Goal: Task Accomplishment & Management: Use online tool/utility

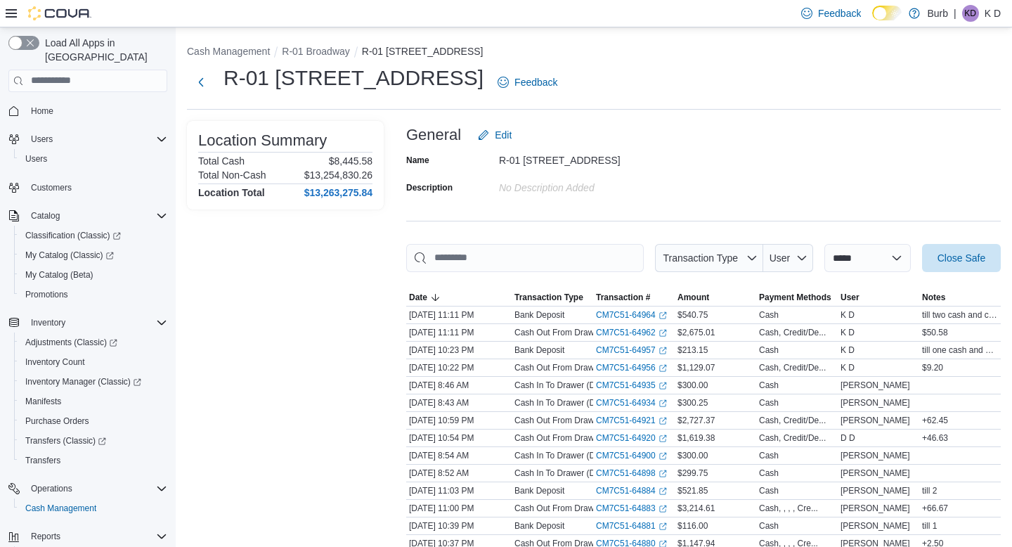
scroll to position [109, 0]
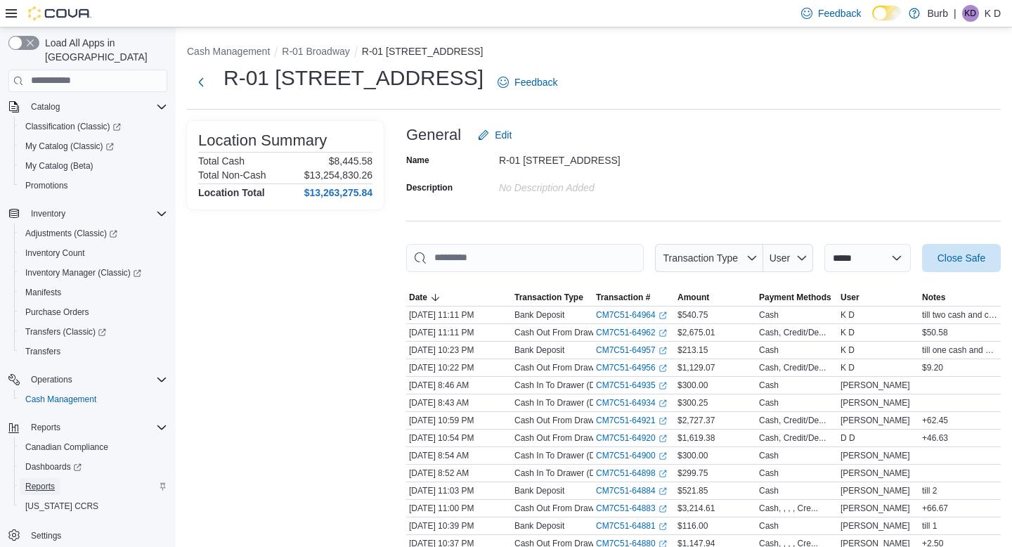
click at [60, 478] on link "Reports" at bounding box center [40, 486] width 41 height 17
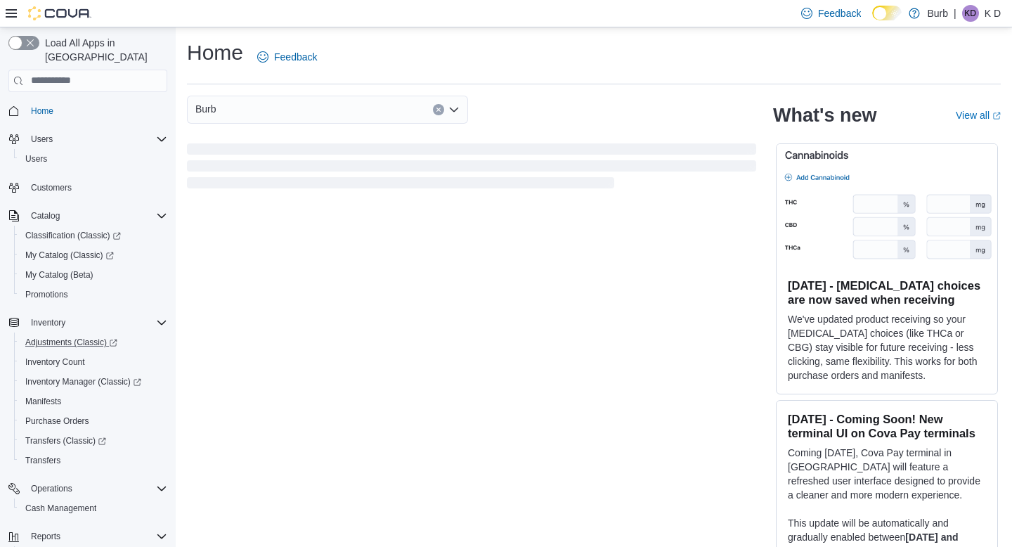
scroll to position [109, 0]
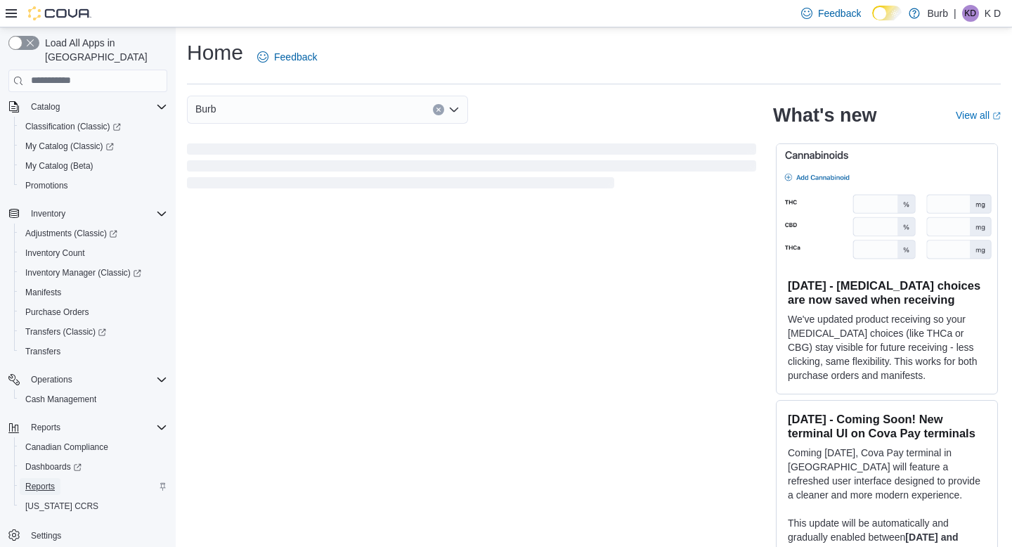
click at [39, 481] on span "Reports" at bounding box center [40, 486] width 30 height 11
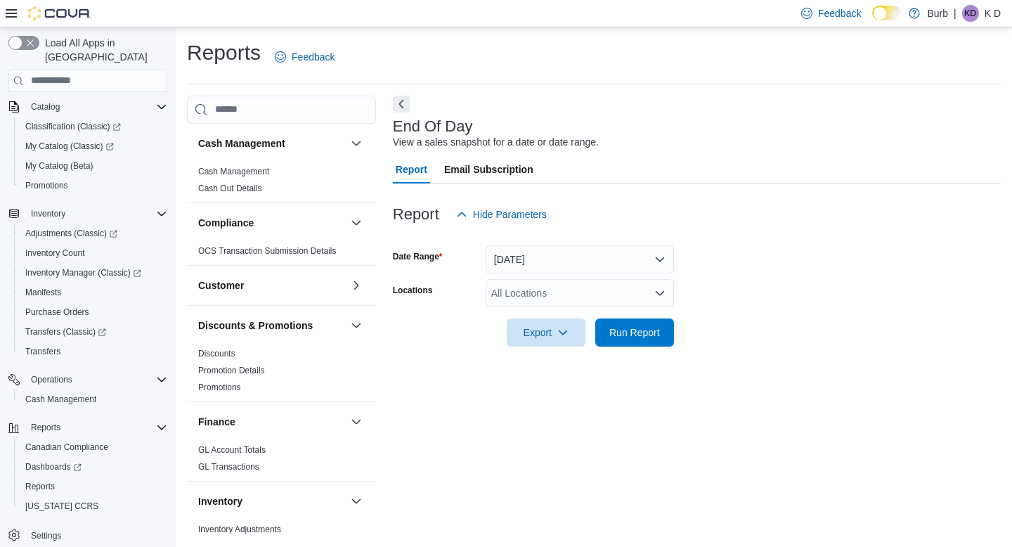
click at [524, 302] on div "All Locations" at bounding box center [579, 293] width 188 height 28
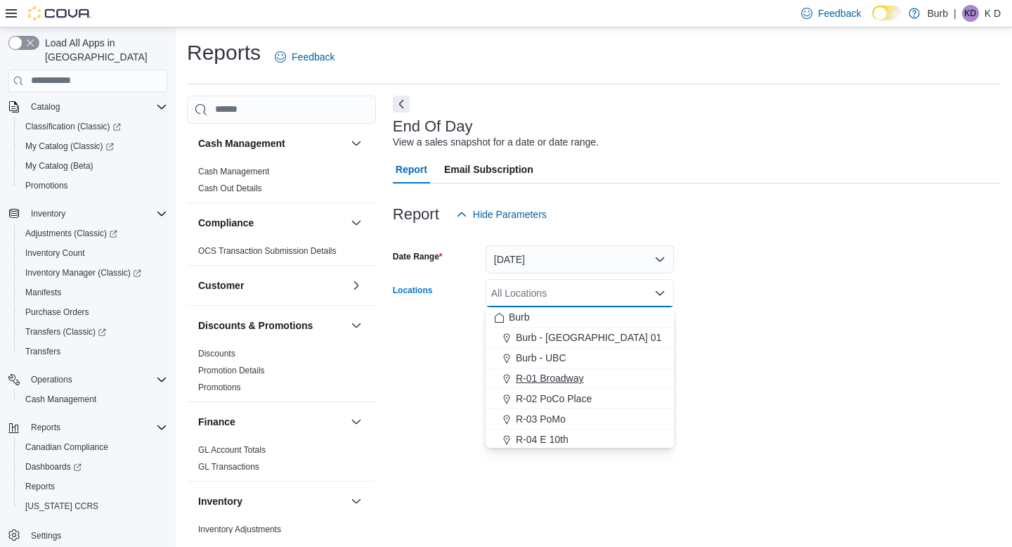
click at [527, 370] on button "R-01 Broadway" at bounding box center [579, 378] width 188 height 20
click at [765, 305] on form "Date Range Today Locations R-01 Broadway Combo box. Selected. R-01 Broadway. Pr…" at bounding box center [697, 287] width 608 height 118
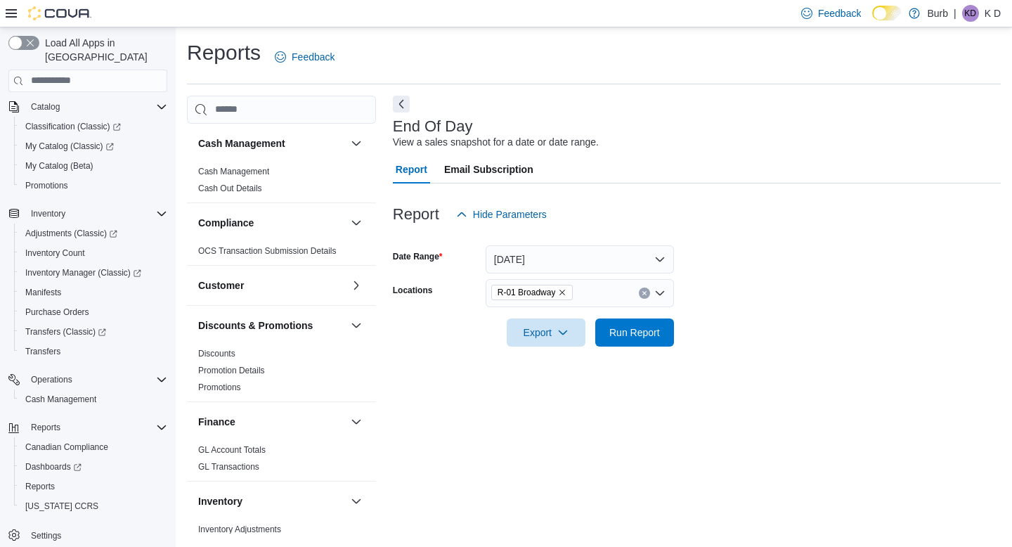
click at [648, 315] on div at bounding box center [697, 312] width 608 height 11
click at [648, 329] on span "Run Report" at bounding box center [634, 332] width 51 height 14
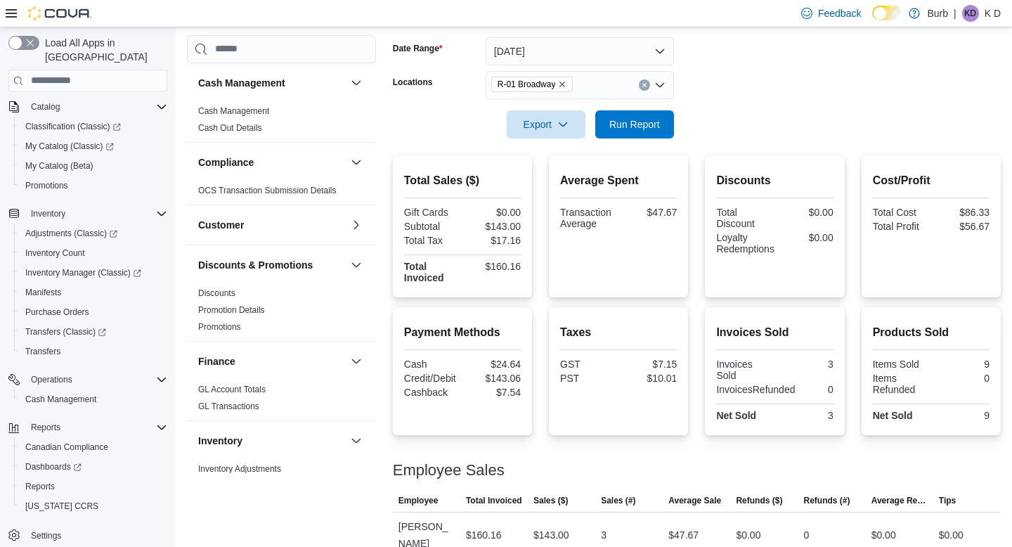
scroll to position [113, 0]
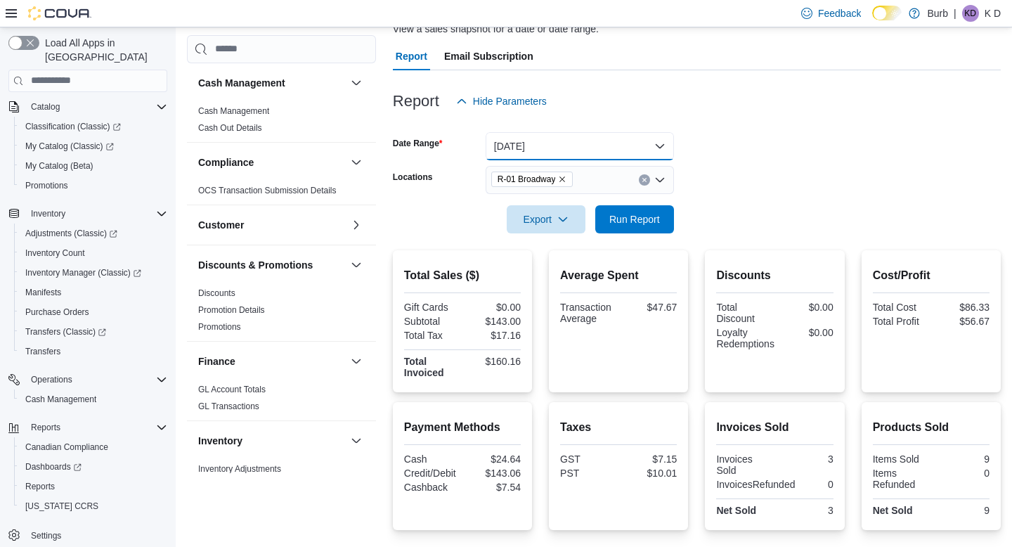
click at [610, 136] on button "Today" at bounding box center [579, 146] width 188 height 28
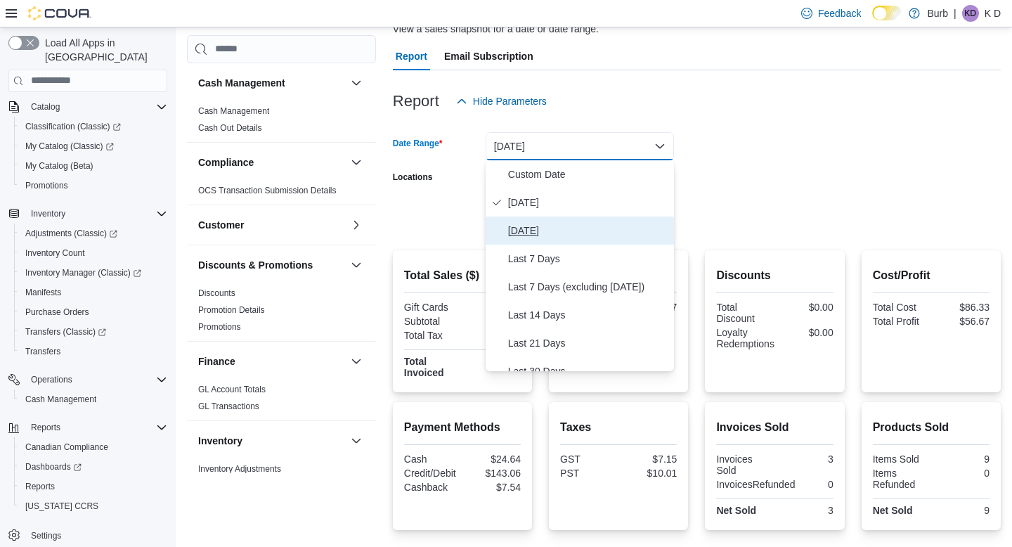
click at [599, 222] on span "Yesterday" at bounding box center [588, 230] width 160 height 17
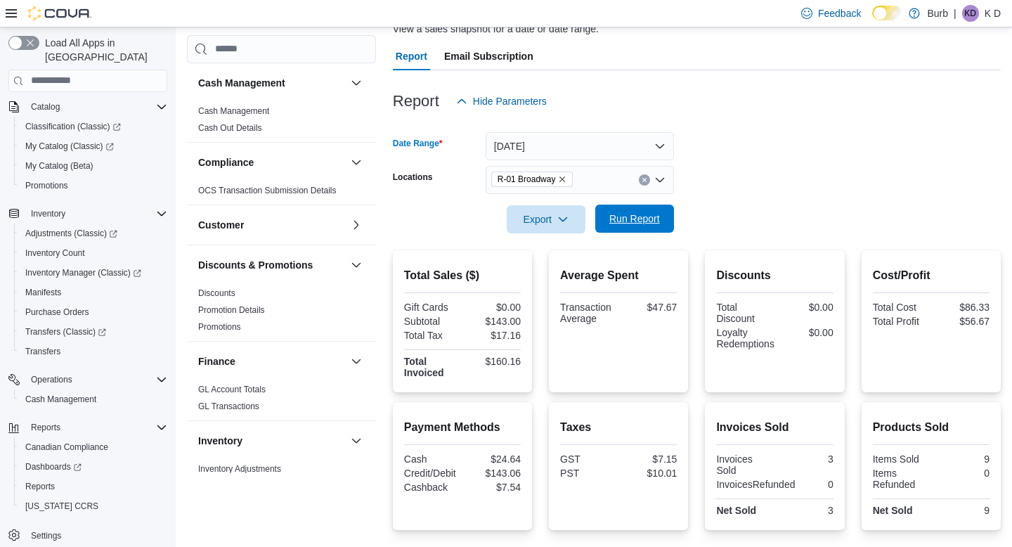
click at [617, 218] on span "Run Report" at bounding box center [634, 218] width 51 height 14
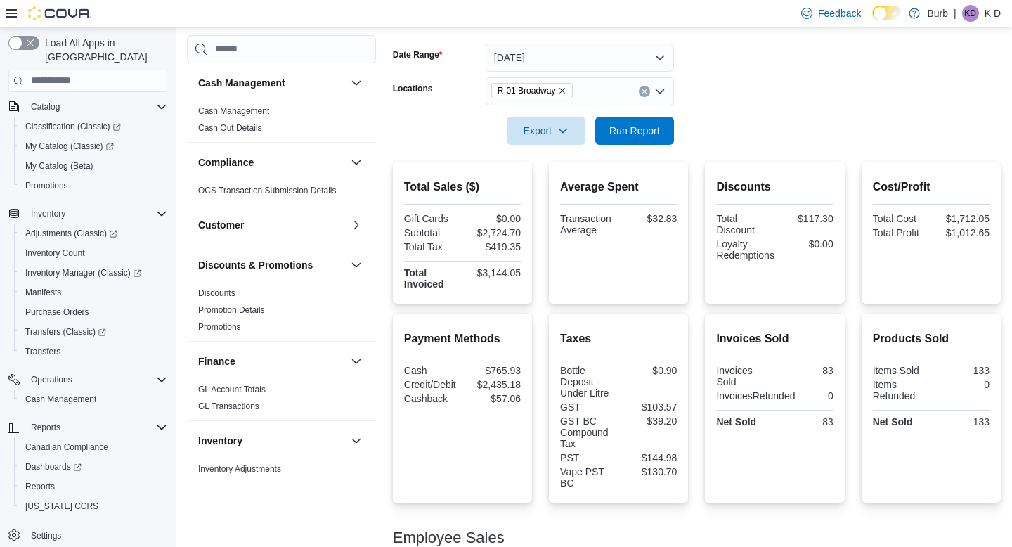
scroll to position [200, 0]
click at [629, 66] on button "Yesterday" at bounding box center [579, 59] width 188 height 28
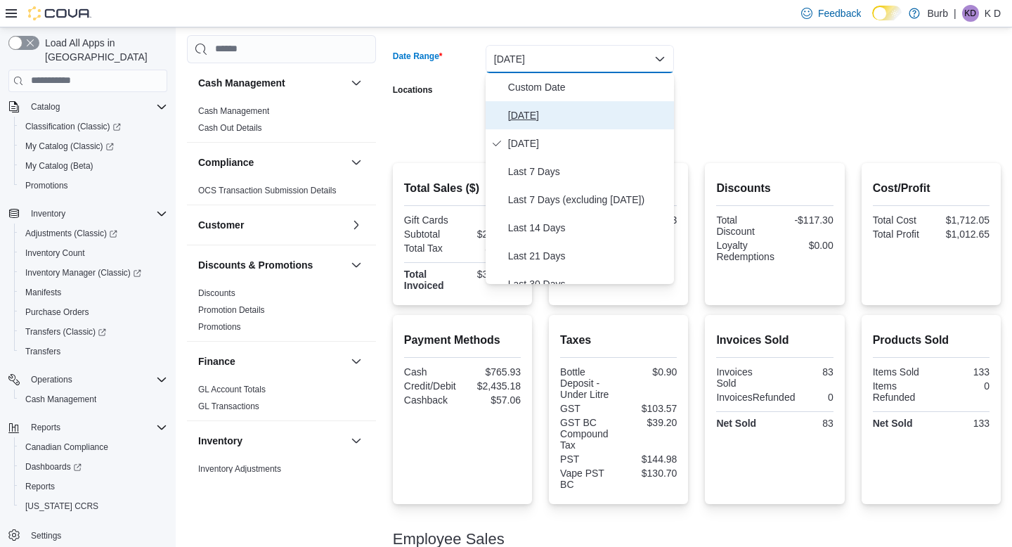
click at [617, 123] on span "Today" at bounding box center [588, 115] width 160 height 17
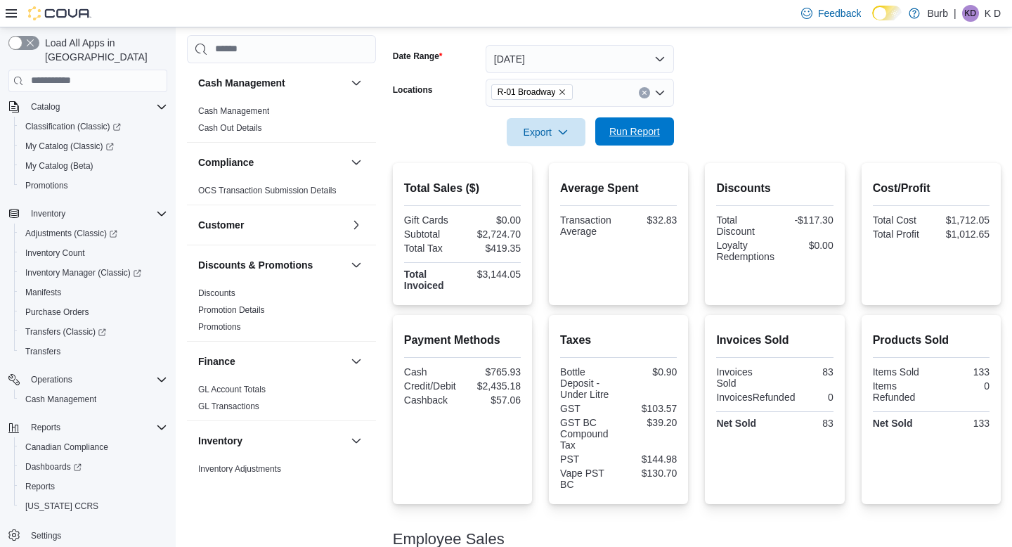
click at [629, 123] on span "Run Report" at bounding box center [634, 131] width 62 height 28
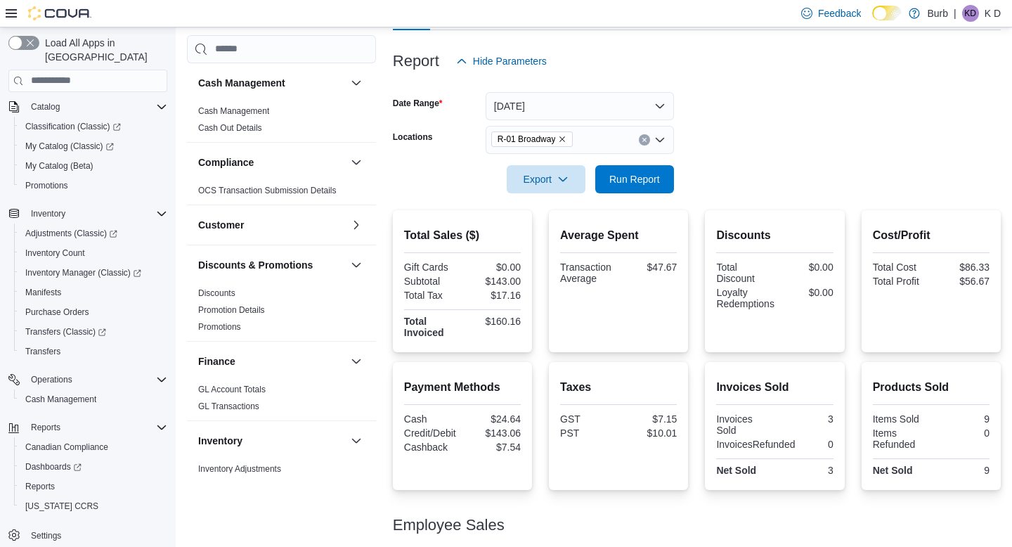
scroll to position [152, 0]
click at [645, 142] on icon "Clear input" at bounding box center [644, 141] width 6 height 6
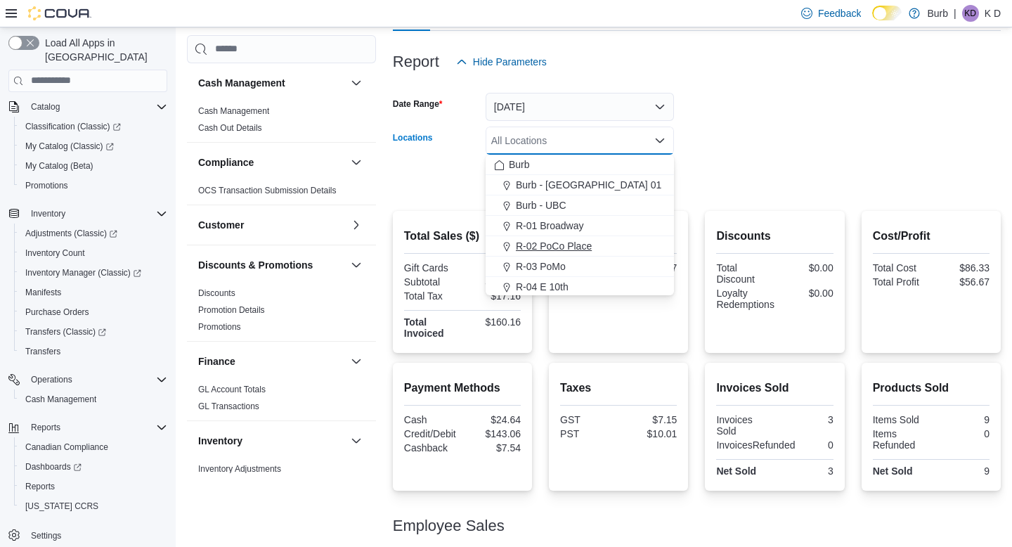
click at [645, 245] on div "R-02 PoCo Place" at bounding box center [579, 246] width 171 height 14
click at [755, 147] on form "Date Range Today Locations R-02 PoCo Place Combo box. Selected. R-02 PoCo Place…" at bounding box center [697, 135] width 608 height 118
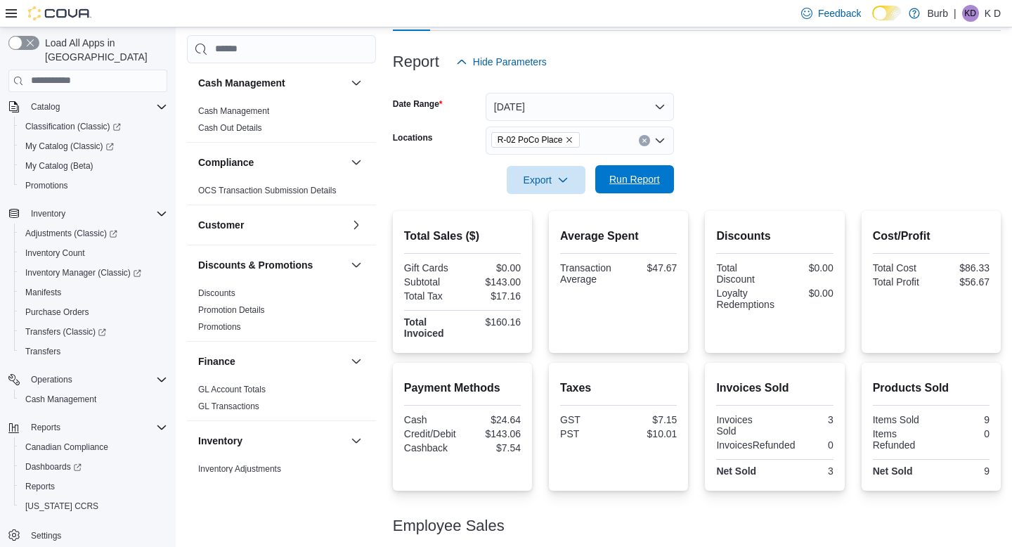
click at [637, 175] on span "Run Report" at bounding box center [634, 179] width 51 height 14
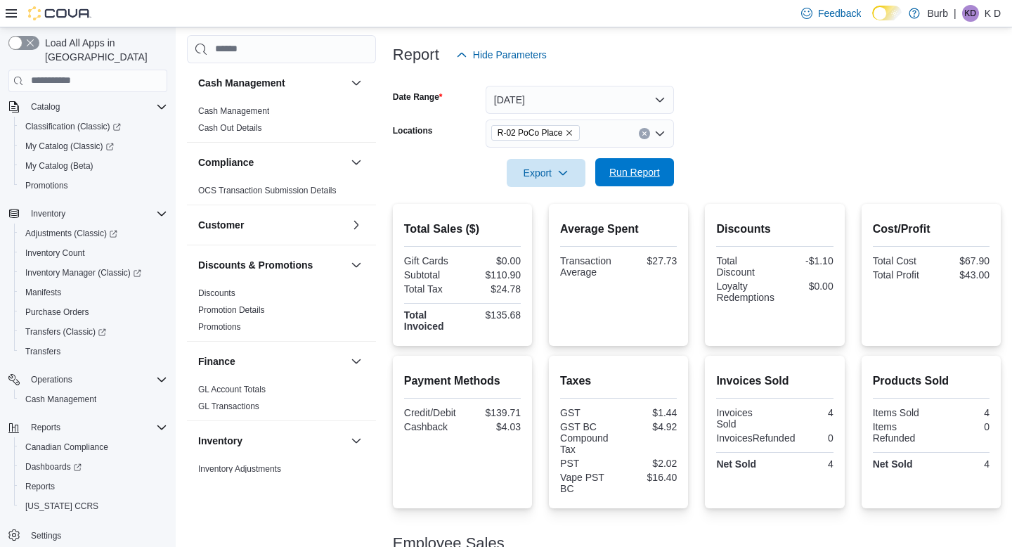
scroll to position [152, 0]
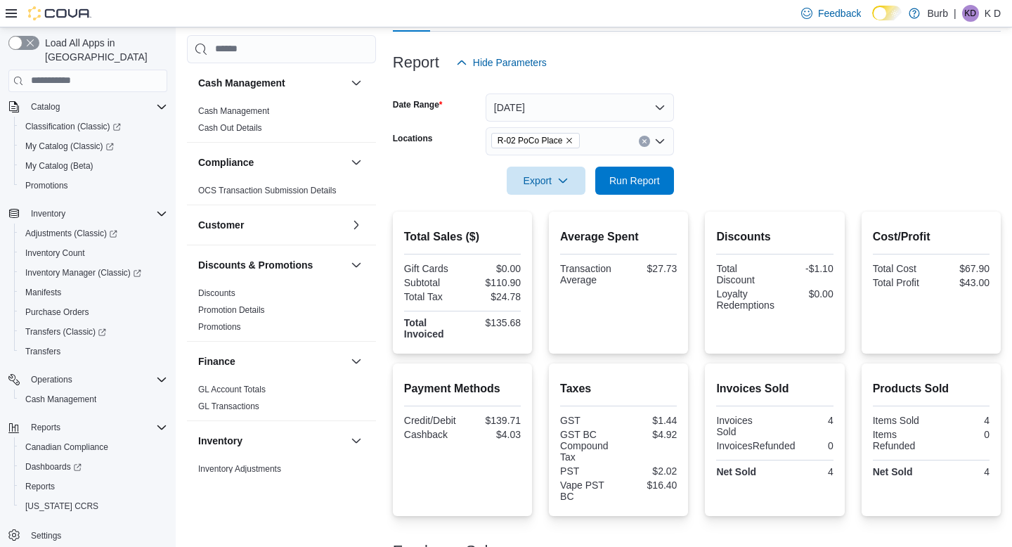
click at [645, 144] on button "Clear input" at bounding box center [644, 141] width 11 height 11
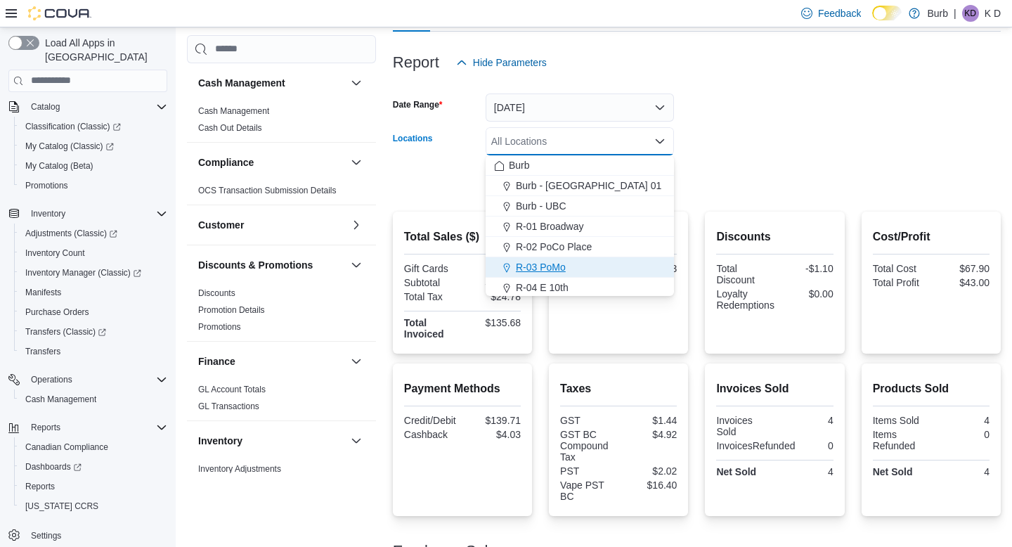
click at [639, 261] on div "R-03 PoMo" at bounding box center [579, 267] width 171 height 14
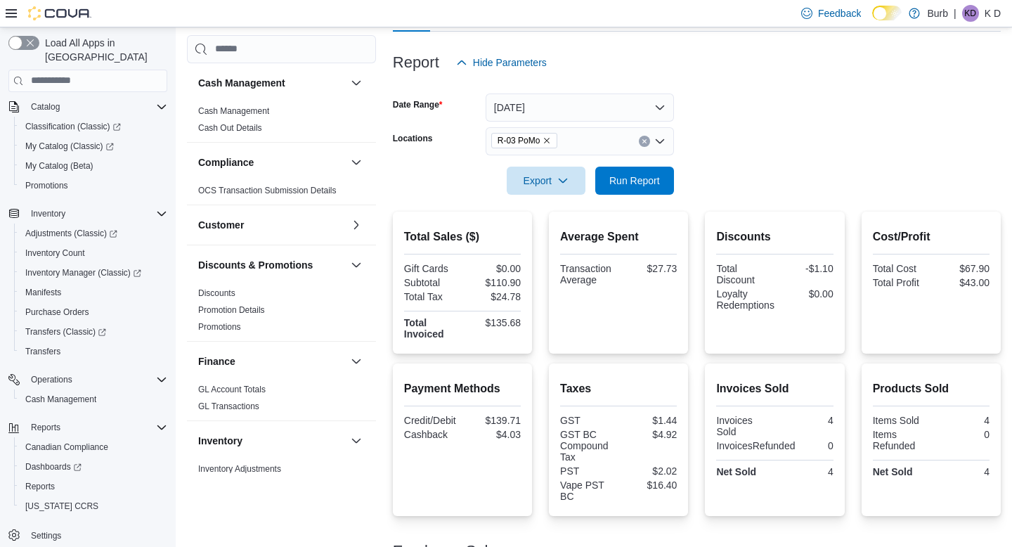
click at [738, 159] on div at bounding box center [697, 160] width 608 height 11
click at [647, 180] on span "Run Report" at bounding box center [634, 180] width 51 height 14
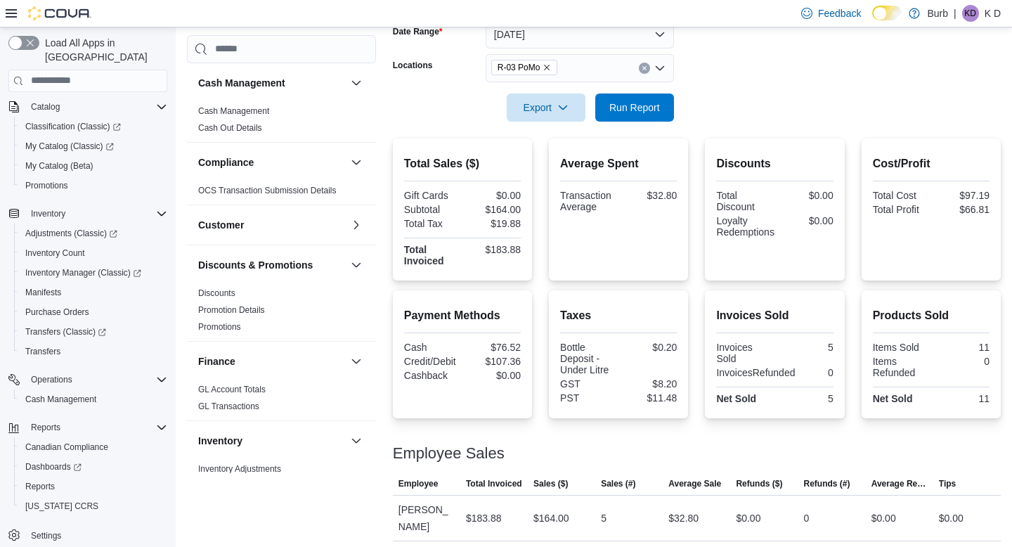
scroll to position [230, 0]
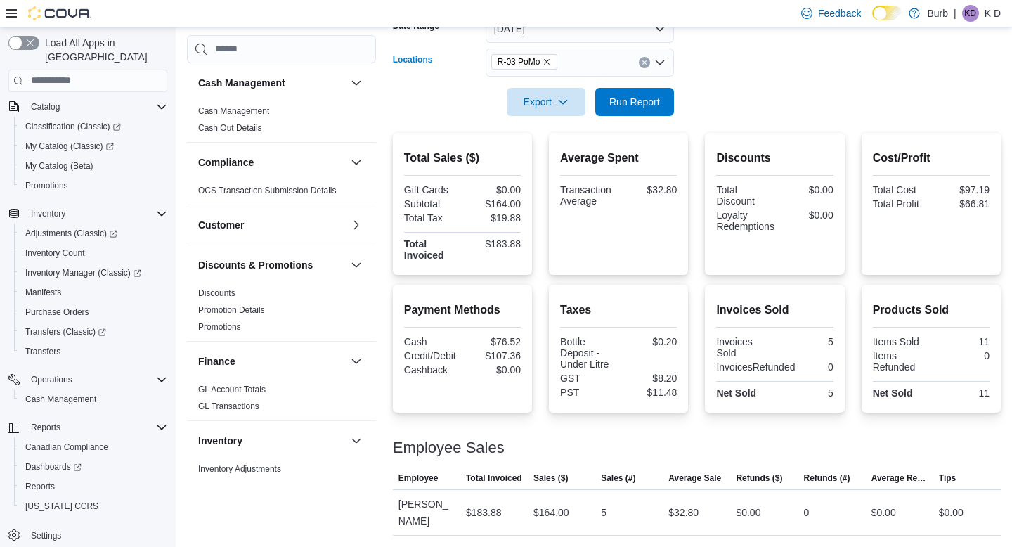
click at [647, 63] on button "Clear input" at bounding box center [644, 62] width 11 height 11
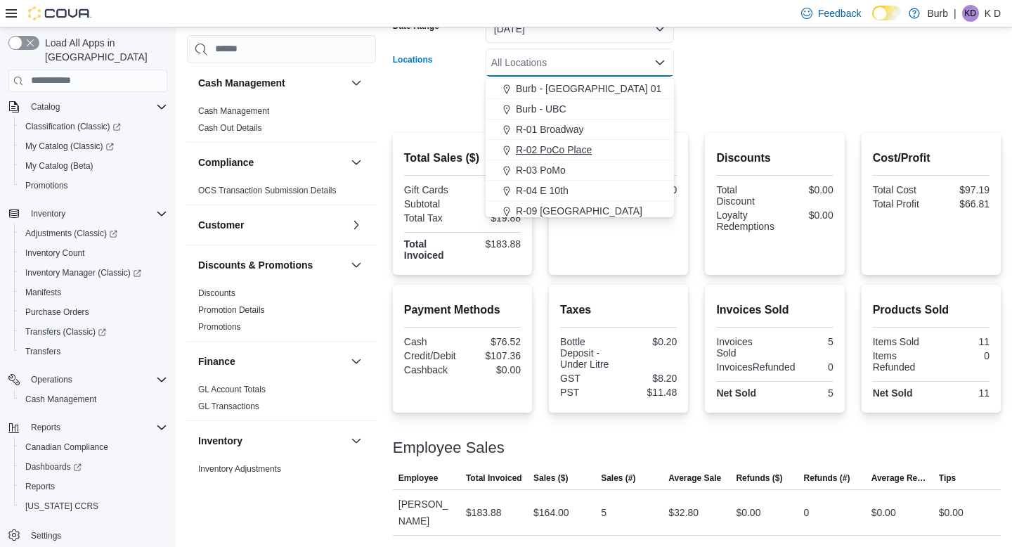
scroll to position [22, 0]
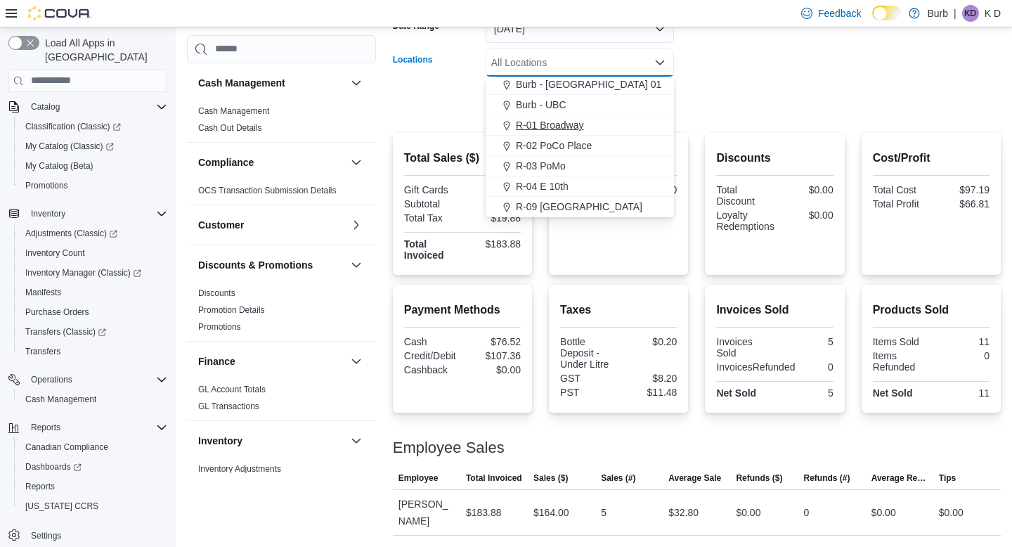
click at [612, 127] on div "R-01 Broadway" at bounding box center [579, 125] width 171 height 14
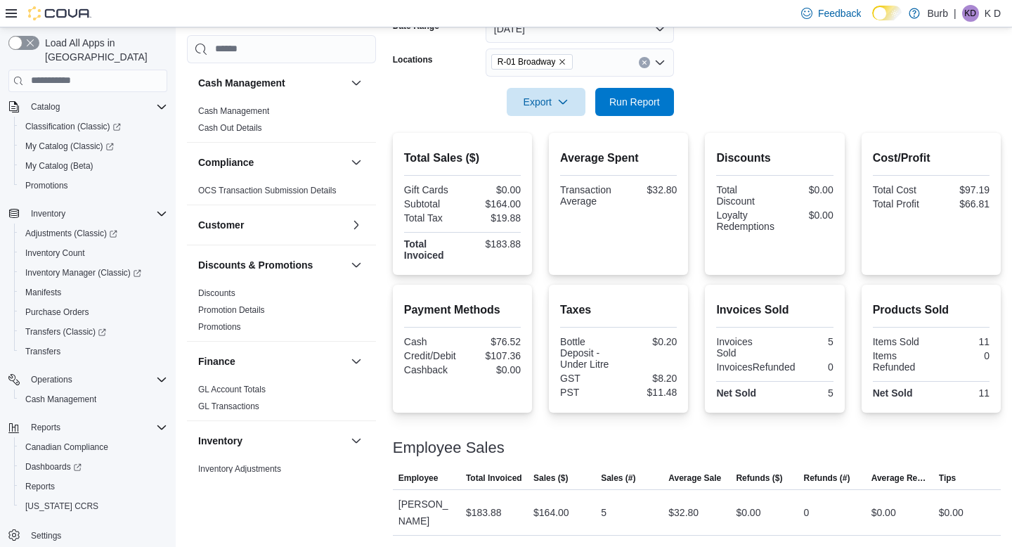
click at [710, 113] on form "Date Range Today Locations R-01 Broadway Export Run Report" at bounding box center [697, 57] width 608 height 118
click at [634, 105] on span "Run Report" at bounding box center [634, 101] width 51 height 14
click at [89, 267] on span "Inventory Manager (Classic)" at bounding box center [83, 272] width 116 height 11
